Goal: Information Seeking & Learning: Find specific page/section

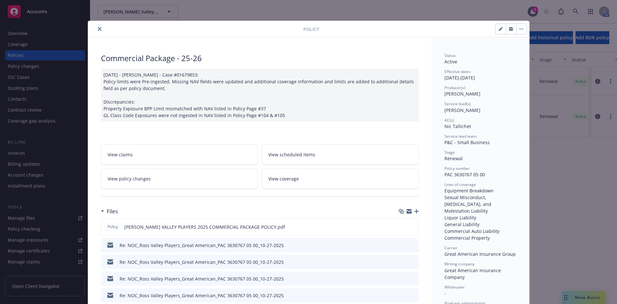
click at [98, 28] on icon "close" at bounding box center [100, 29] width 4 height 4
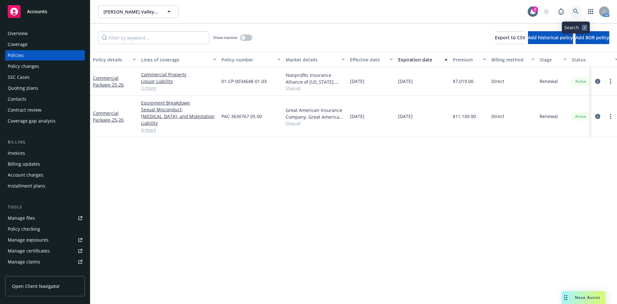
click at [573, 11] on link at bounding box center [576, 11] width 13 height 13
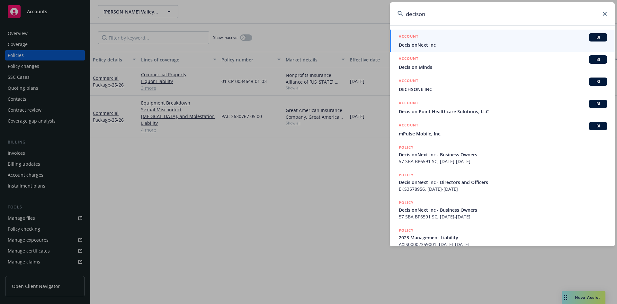
type input "decison"
click at [404, 35] on h5 "ACCOUNT" at bounding box center [409, 37] width 20 height 8
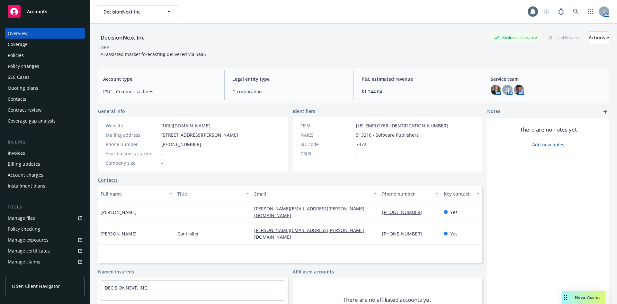
click at [31, 54] on div "Policies" at bounding box center [45, 55] width 75 height 10
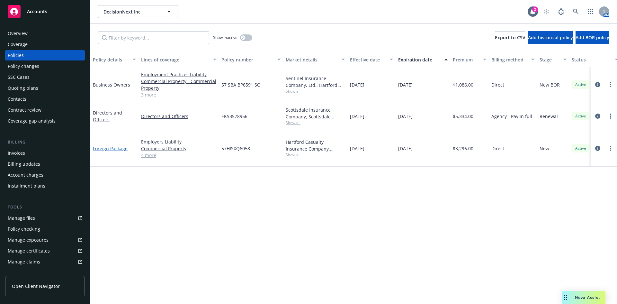
click at [117, 145] on link "Foreign Package" at bounding box center [110, 148] width 35 height 6
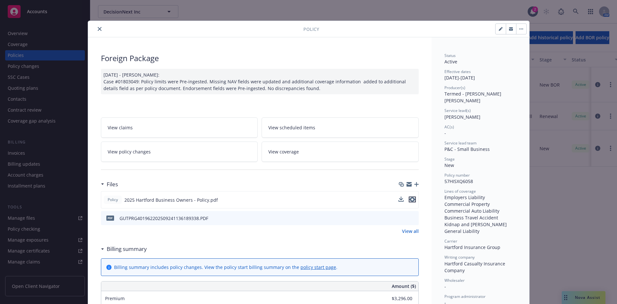
click at [410, 199] on icon "preview file" at bounding box center [413, 199] width 6 height 5
click at [93, 29] on div at bounding box center [197, 29] width 213 height 8
click at [100, 27] on button "close" at bounding box center [100, 29] width 8 height 8
